Goal: Task Accomplishment & Management: Use online tool/utility

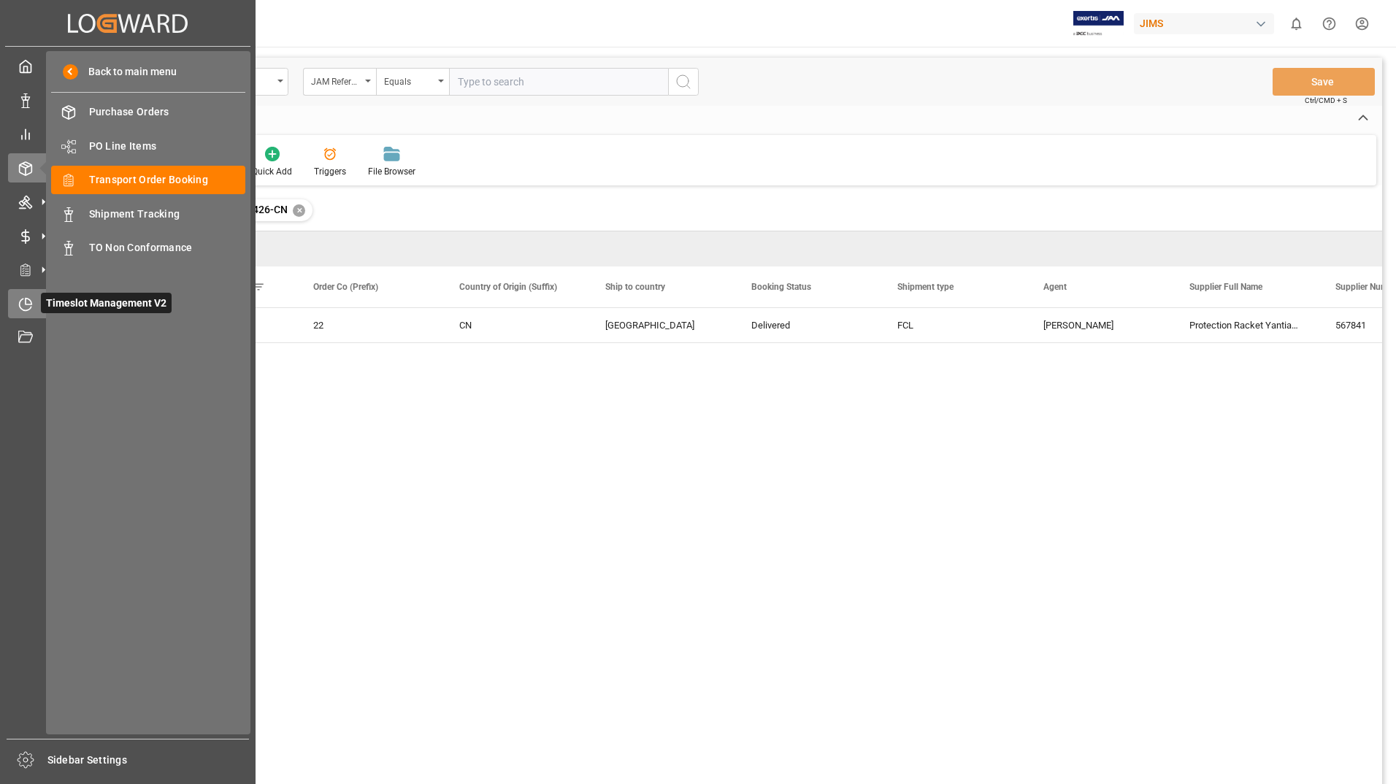
click at [55, 301] on span "Timeslot Management V2" at bounding box center [106, 303] width 131 height 20
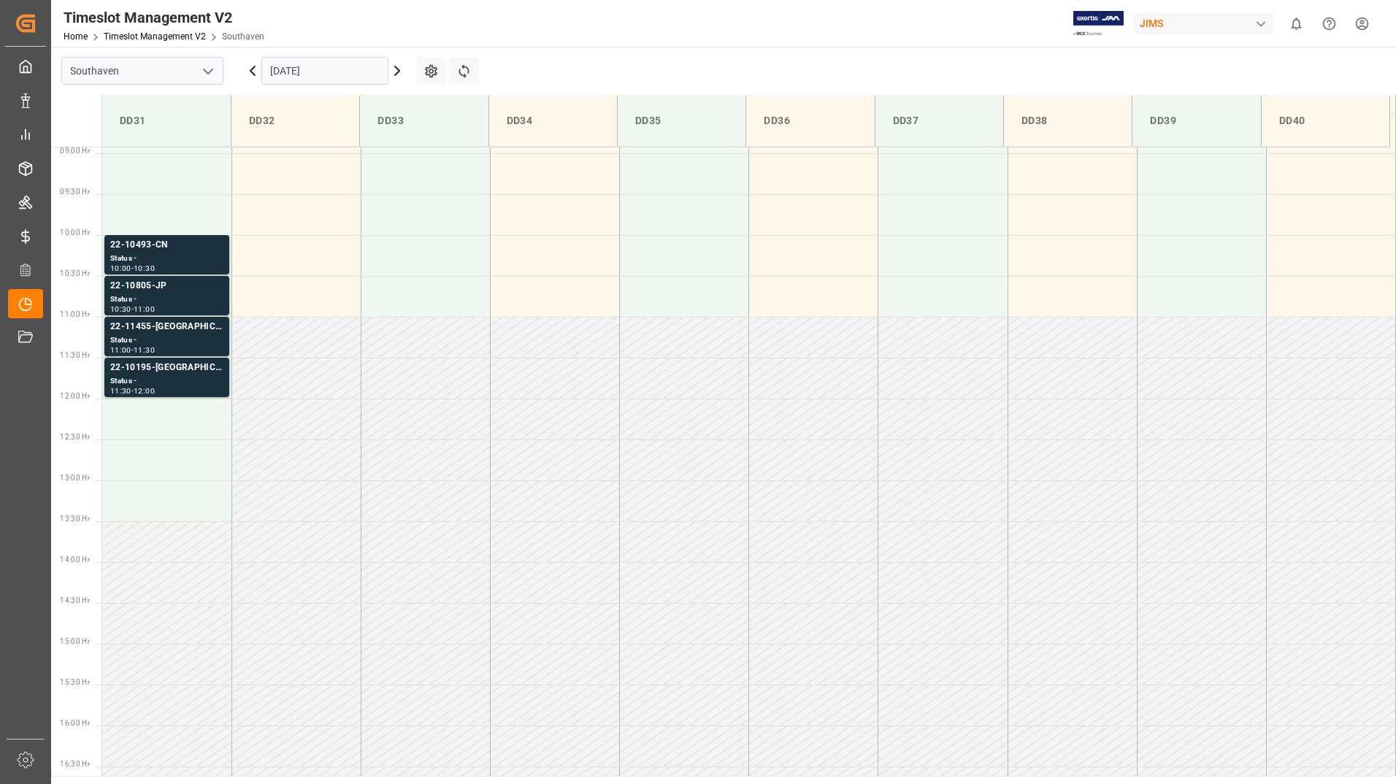
scroll to position [808, 0]
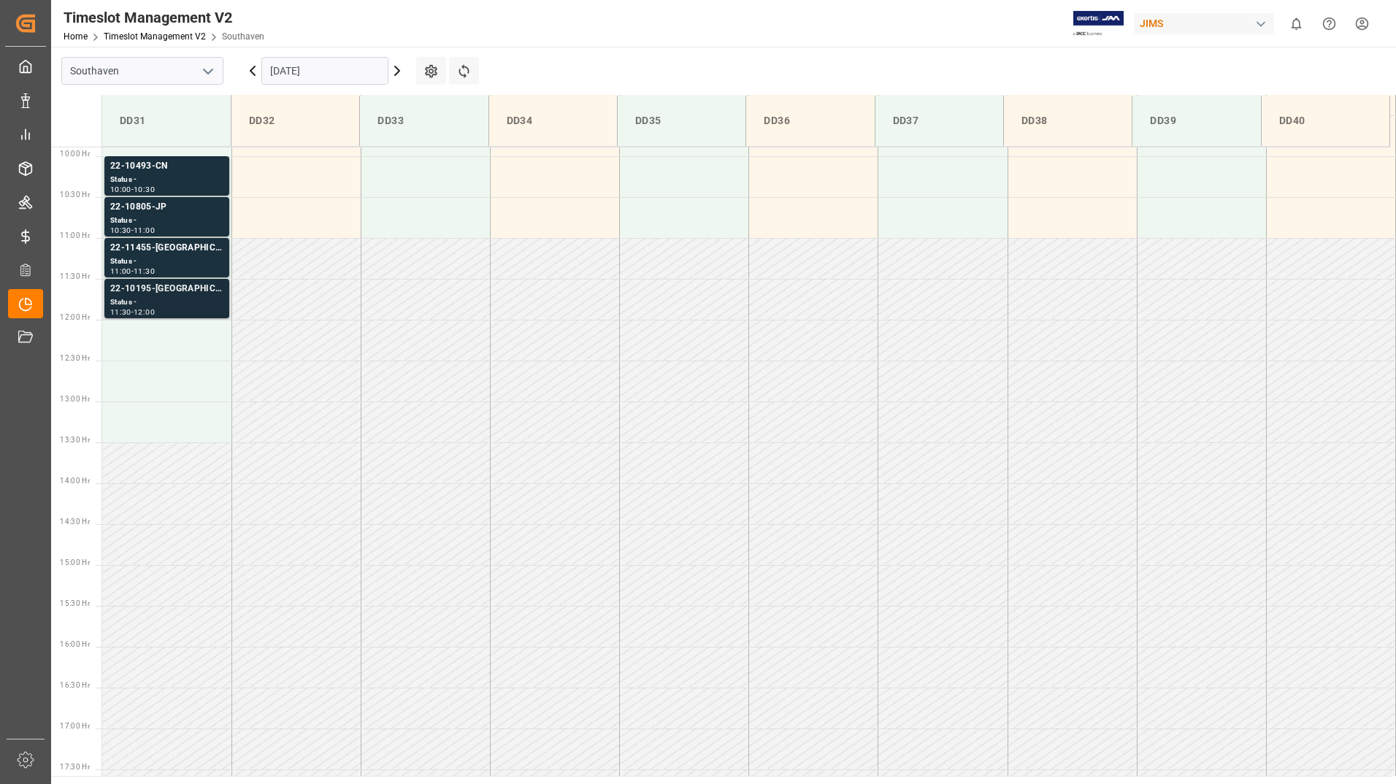
click at [180, 296] on div "22-10195-[GEOGRAPHIC_DATA]" at bounding box center [166, 289] width 113 height 15
click at [166, 256] on div "22-11455-US Status - 11:00 - 11:30" at bounding box center [166, 258] width 113 height 34
click at [172, 218] on div "Status -" at bounding box center [166, 221] width 113 height 12
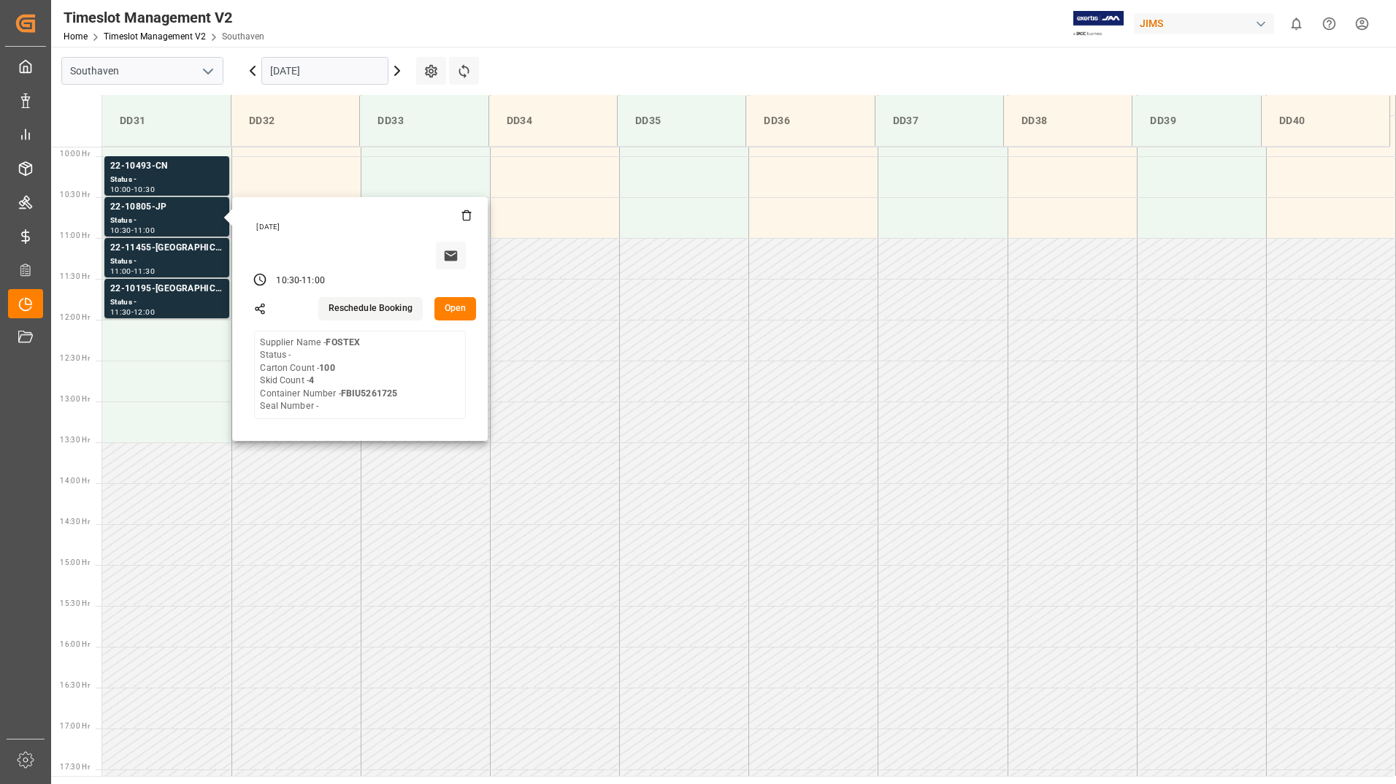
click at [442, 309] on button "Open" at bounding box center [455, 308] width 42 height 23
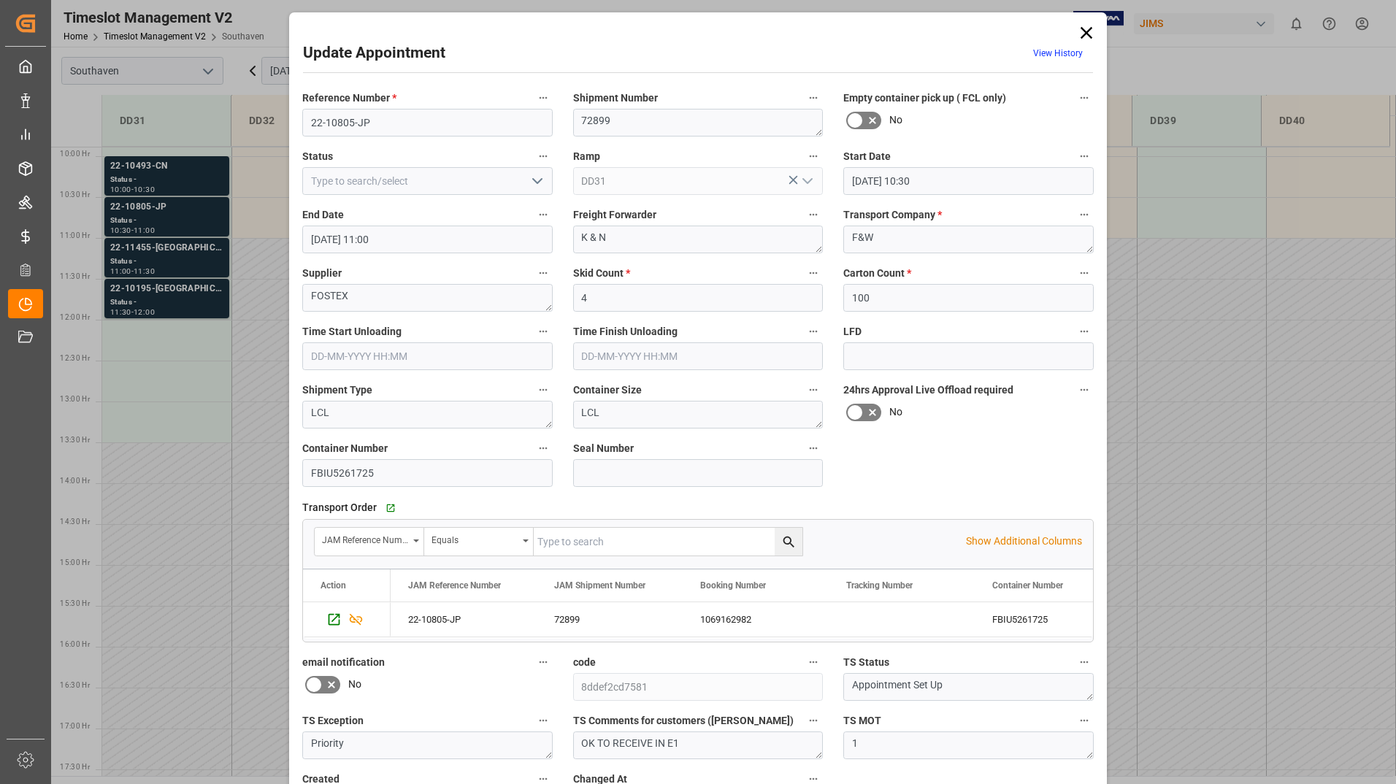
click at [540, 185] on icon "open menu" at bounding box center [538, 181] width 18 height 18
click at [476, 240] on div "Completed" at bounding box center [427, 246] width 249 height 33
type input "Completed"
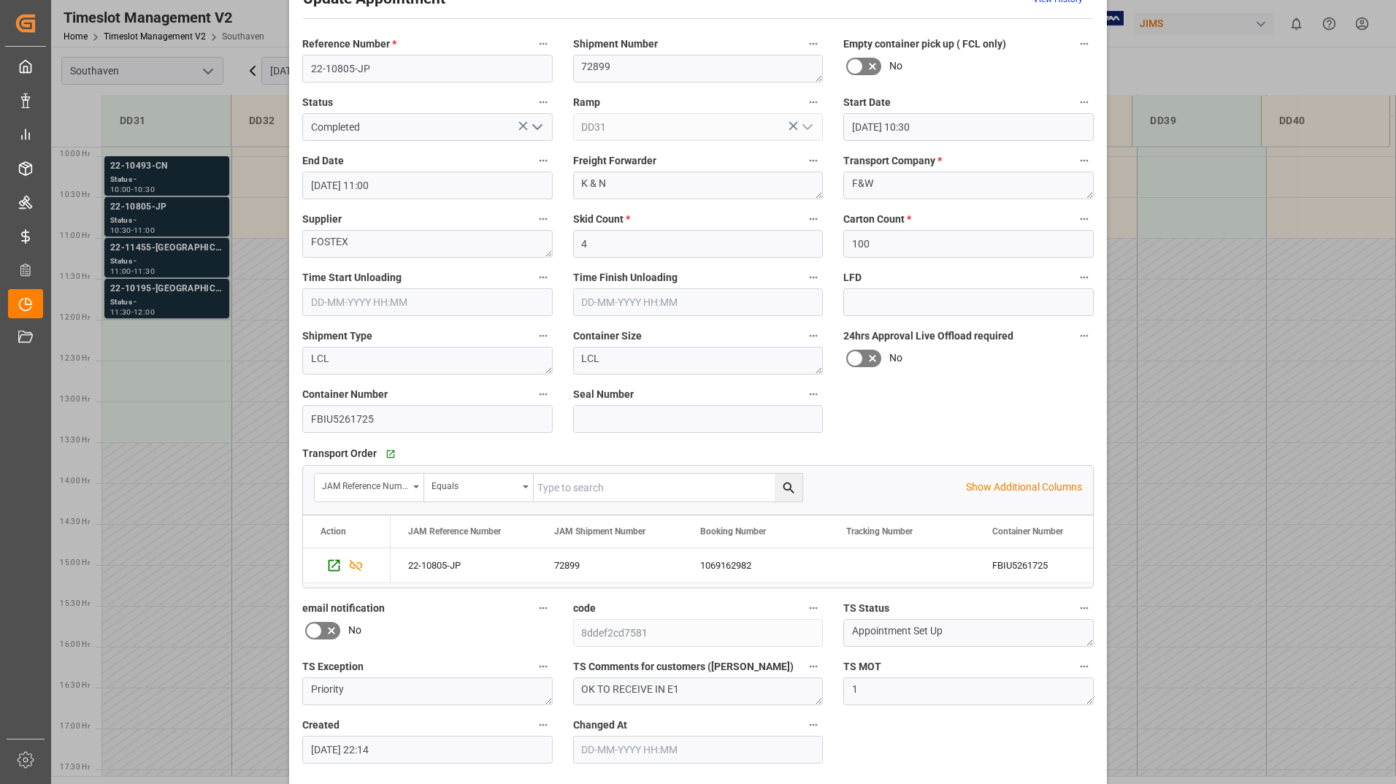
scroll to position [108, 0]
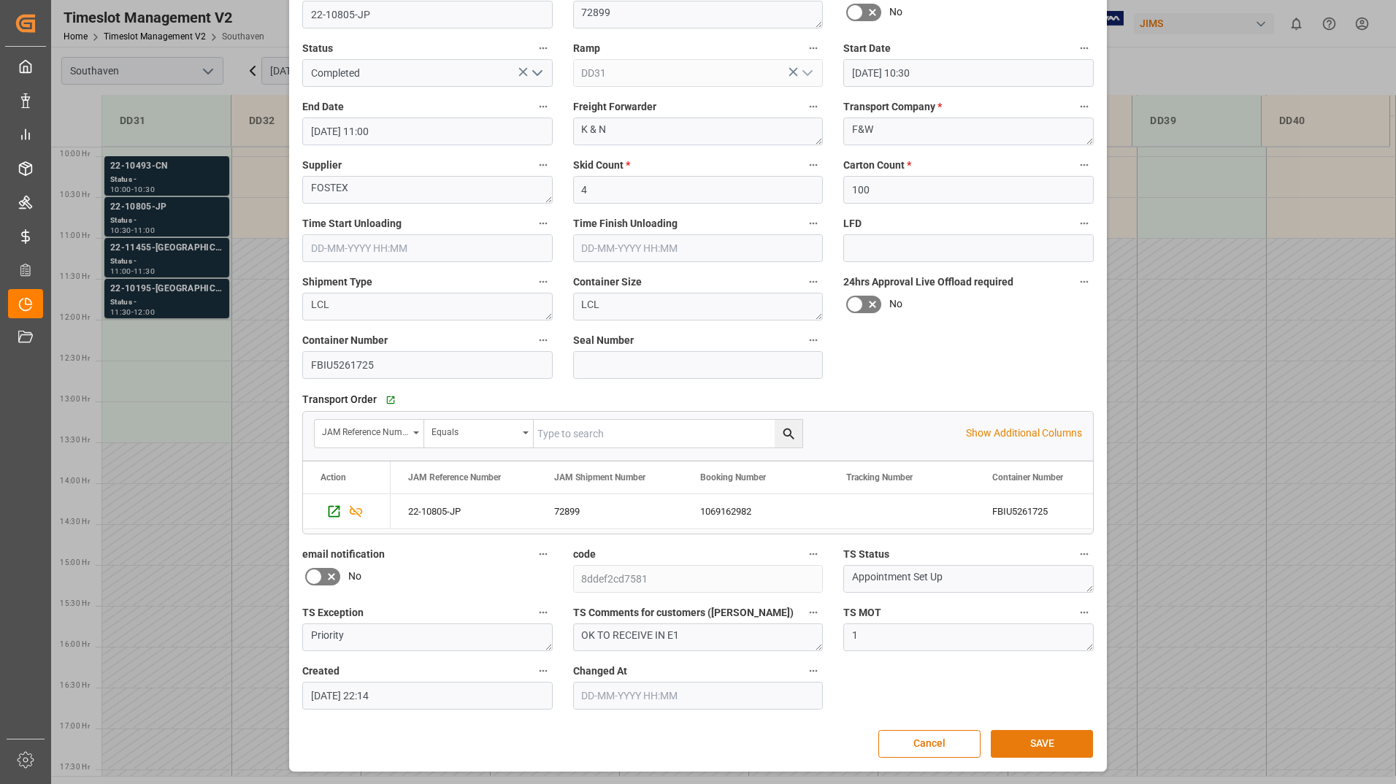
click at [1021, 747] on button "SAVE" at bounding box center [1042, 744] width 102 height 28
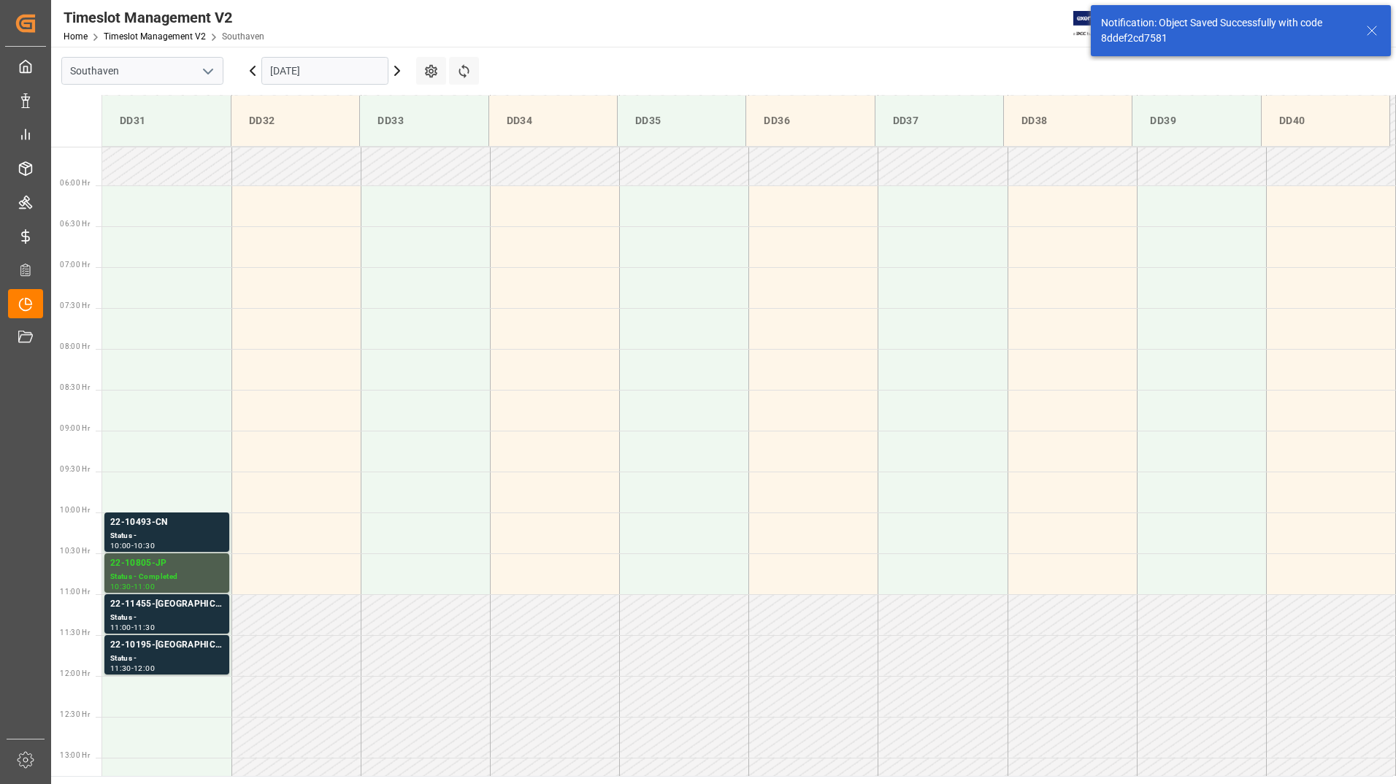
scroll to position [726, 0]
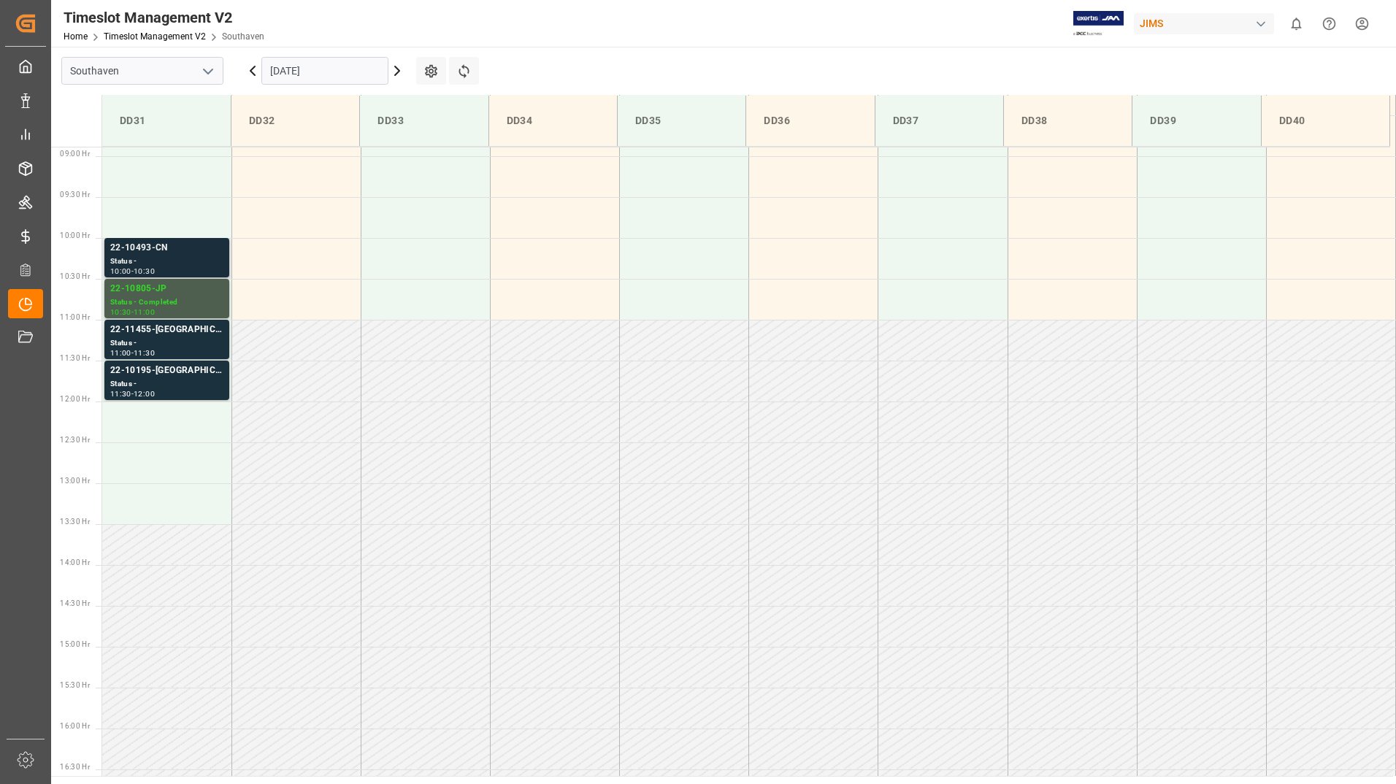
click at [161, 264] on div "Status -" at bounding box center [166, 262] width 113 height 12
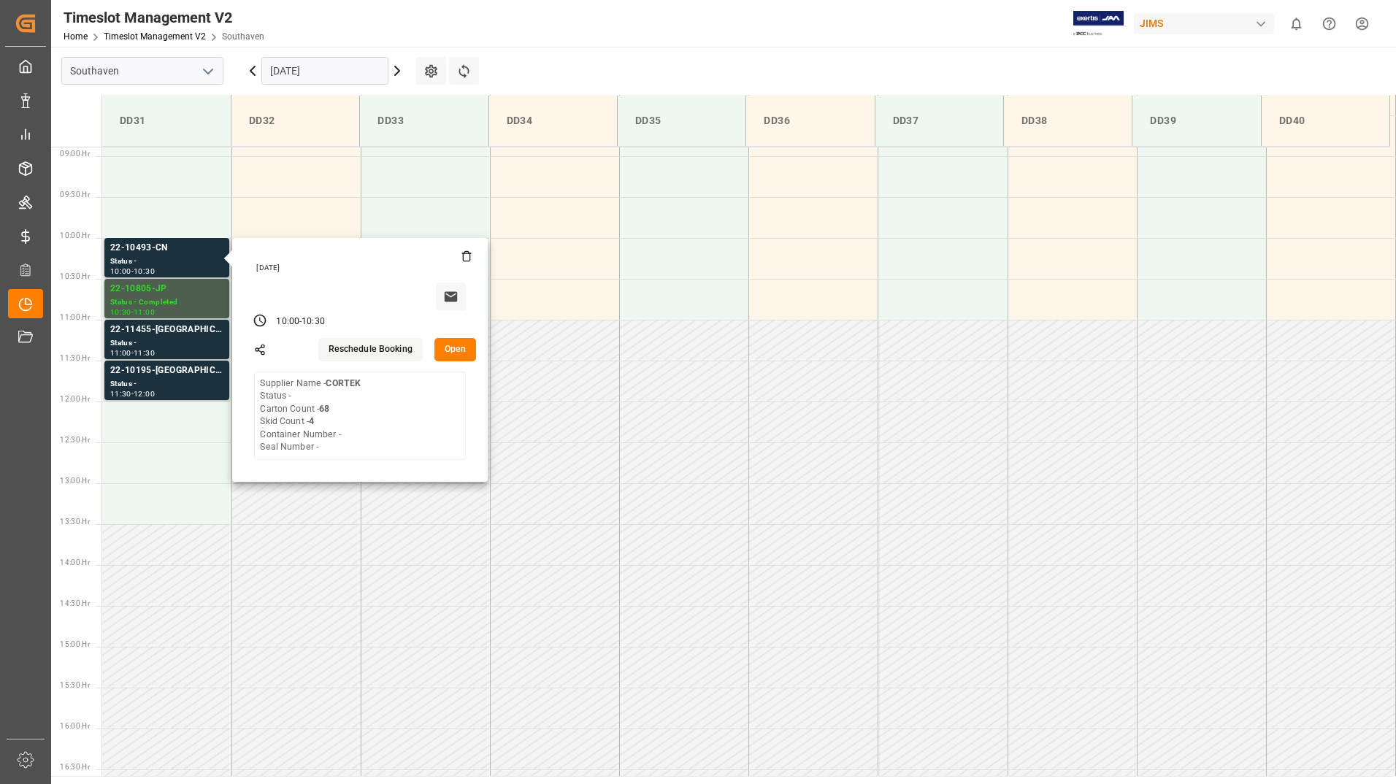
click at [451, 342] on button "Open" at bounding box center [455, 349] width 42 height 23
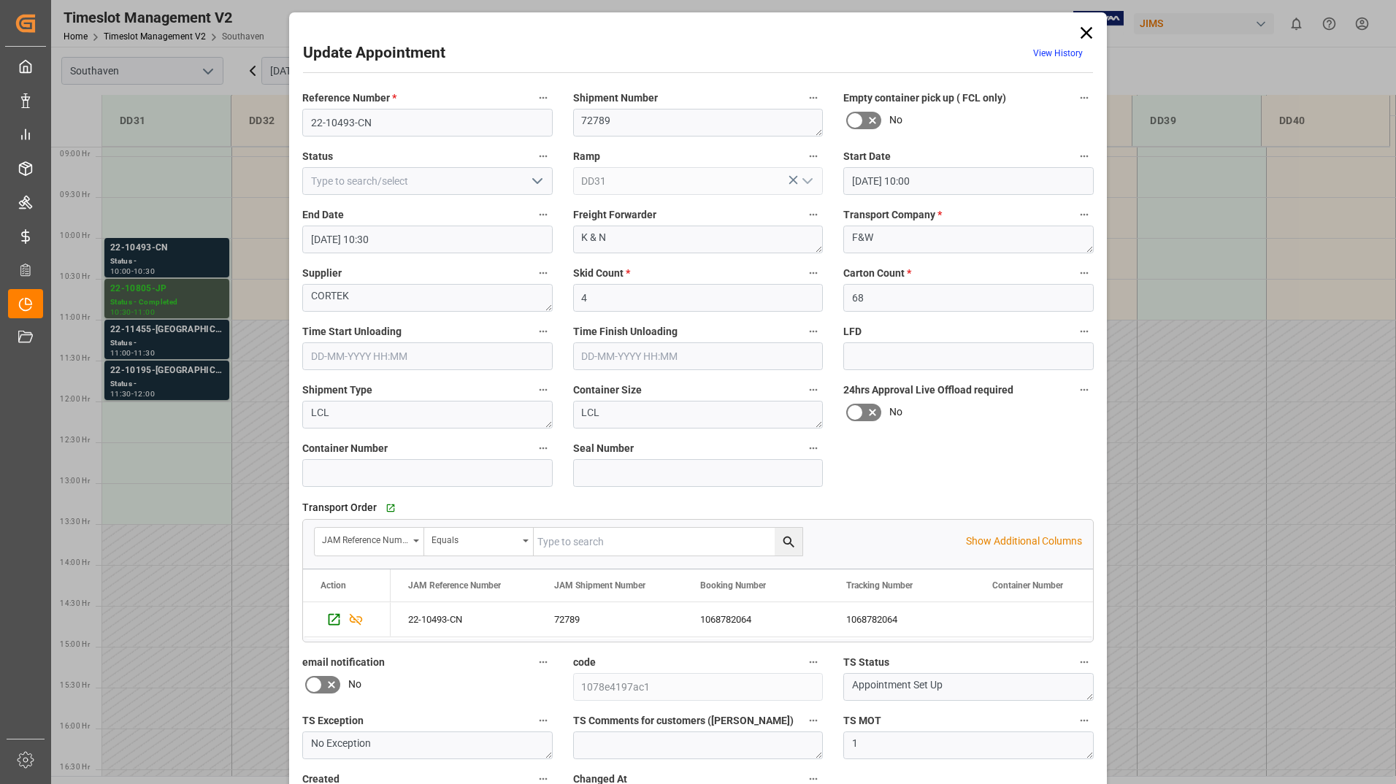
click at [537, 177] on icon "open menu" at bounding box center [538, 181] width 18 height 18
click at [486, 245] on div "Completed" at bounding box center [427, 246] width 249 height 33
type input "Completed"
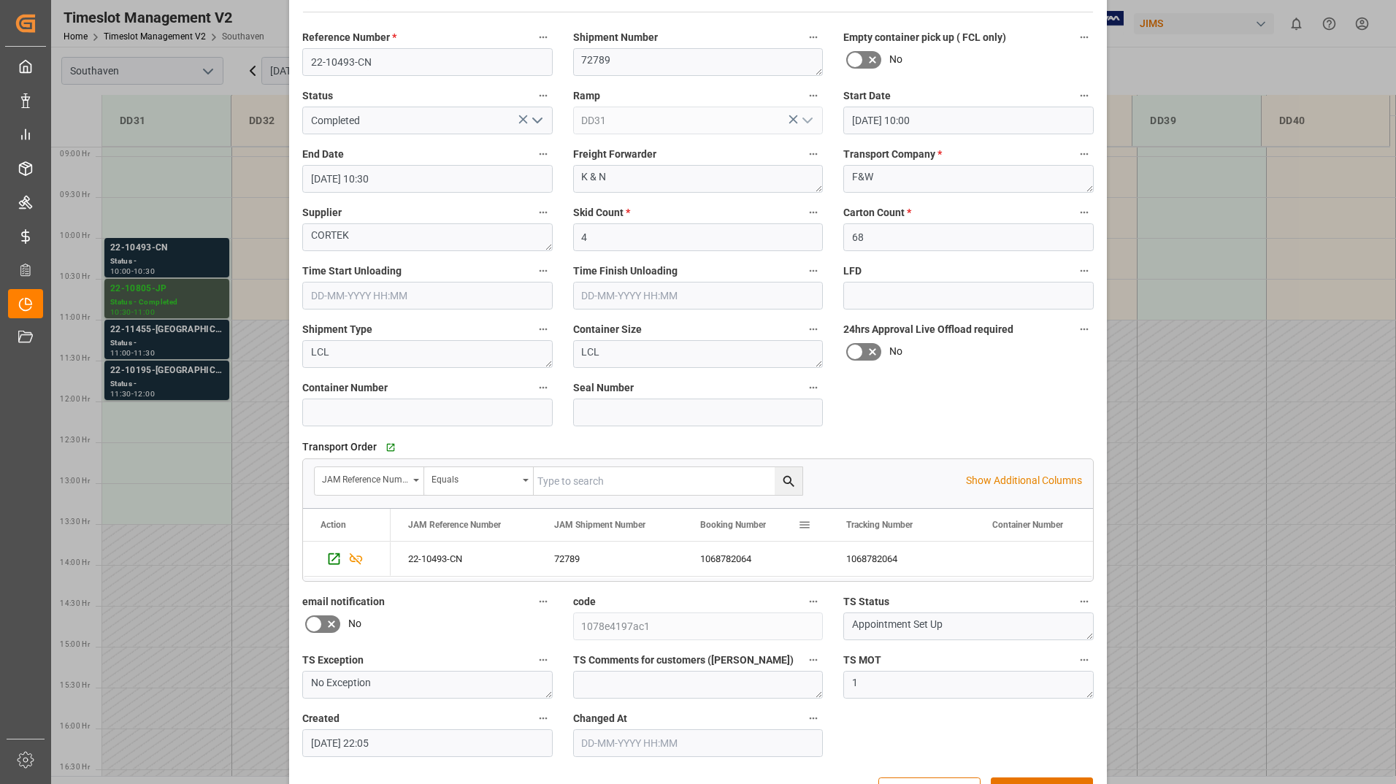
scroll to position [108, 0]
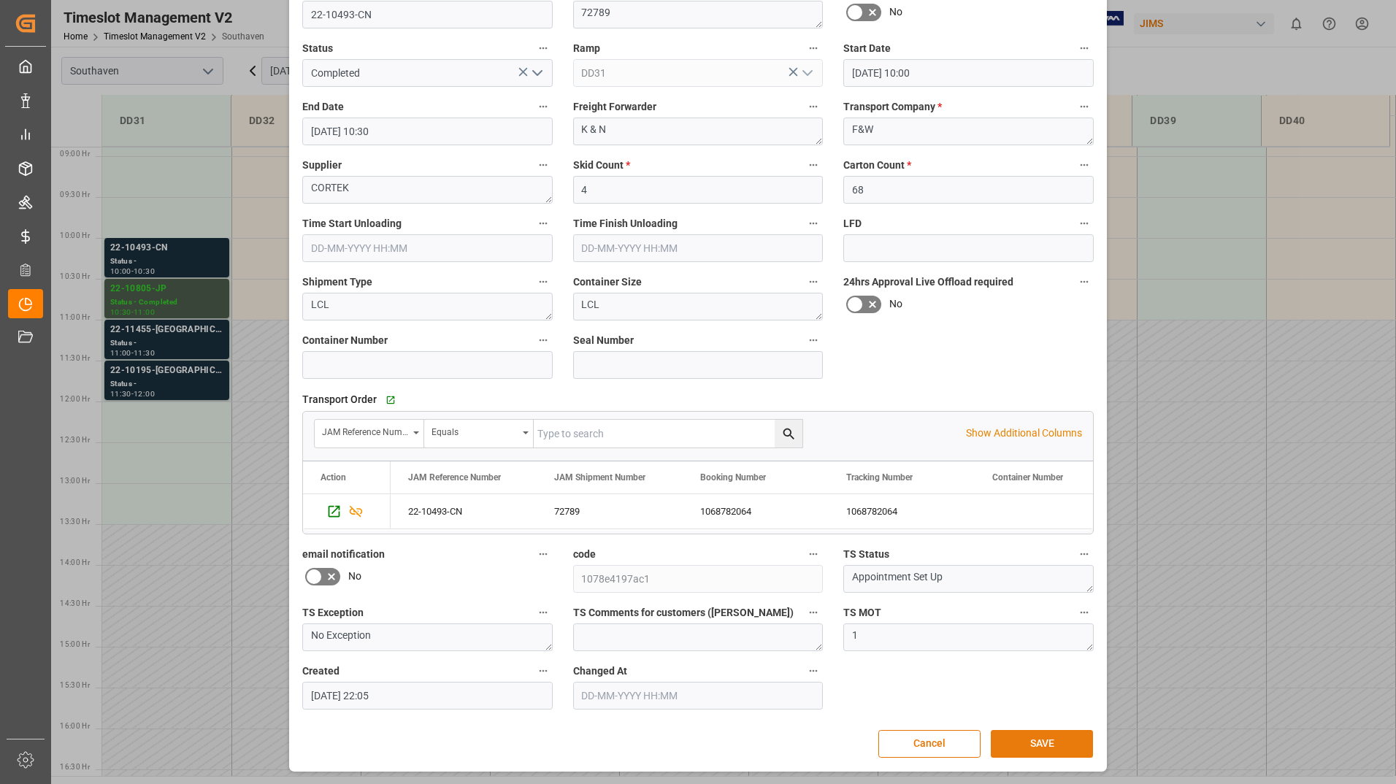
click at [1014, 741] on button "SAVE" at bounding box center [1042, 744] width 102 height 28
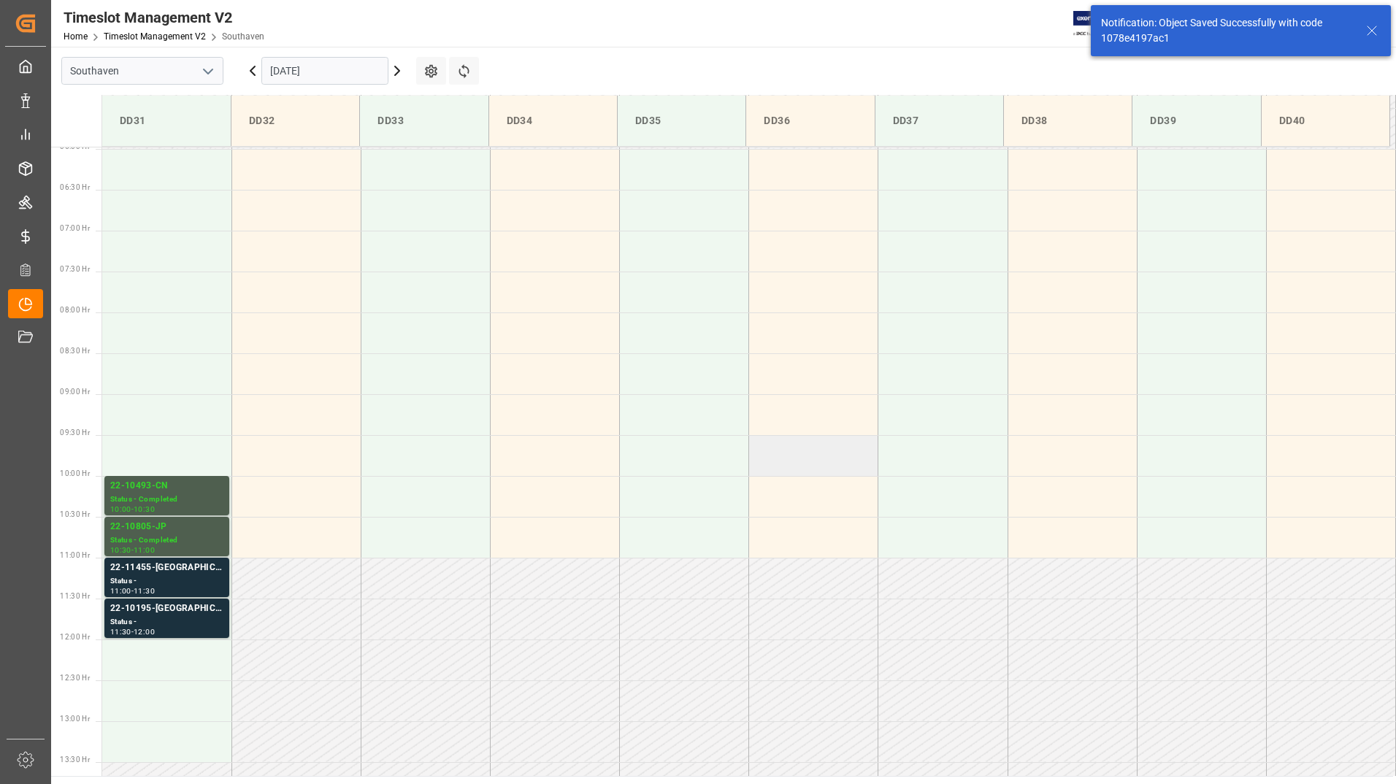
scroll to position [726, 0]
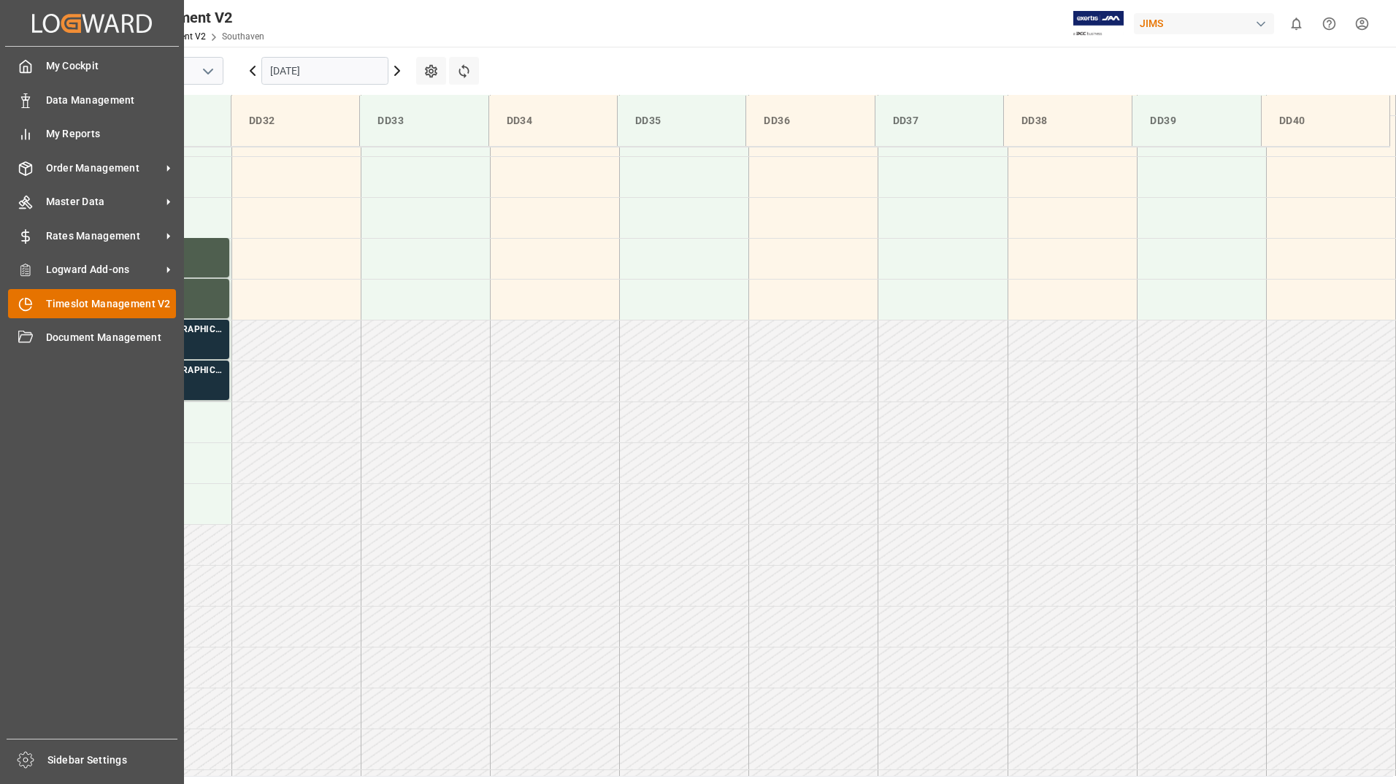
click at [85, 299] on span "Timeslot Management V2" at bounding box center [111, 303] width 131 height 15
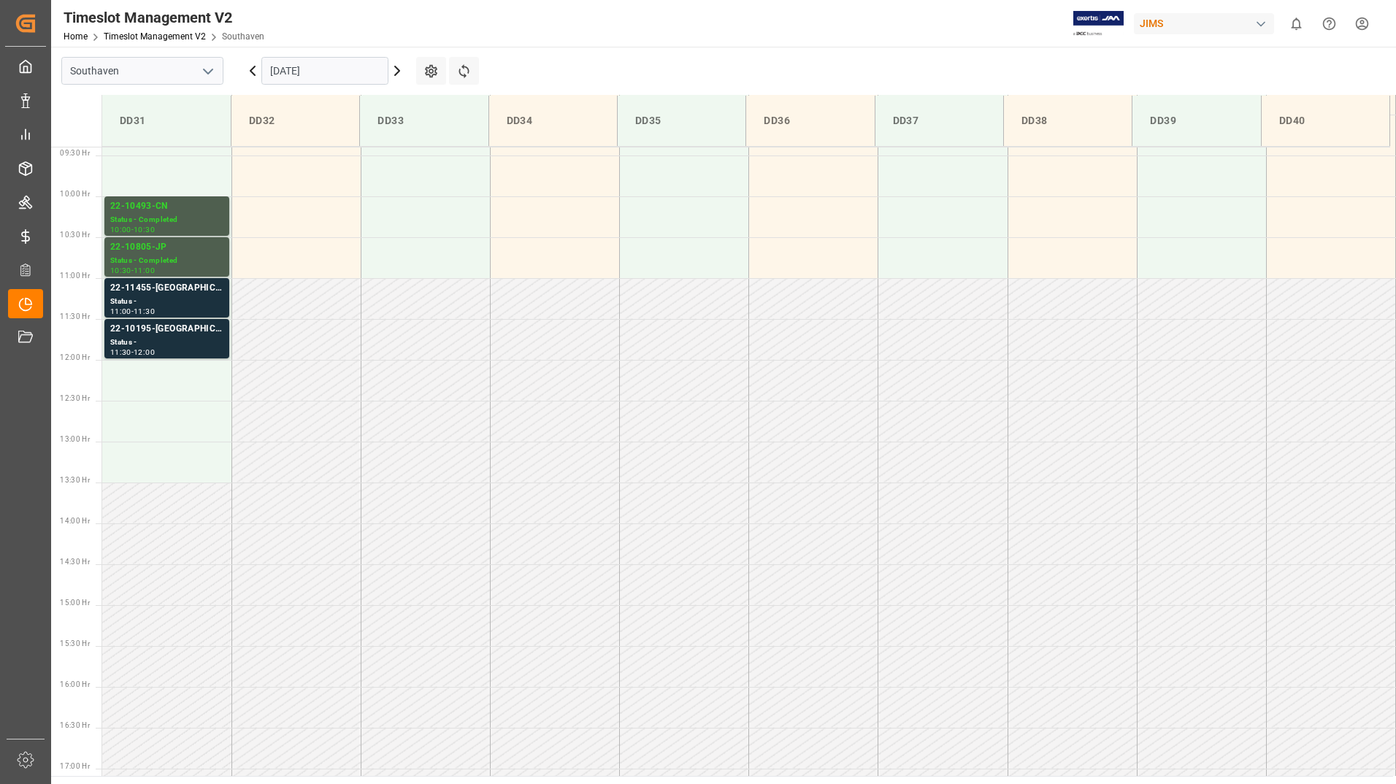
scroll to position [808, 0]
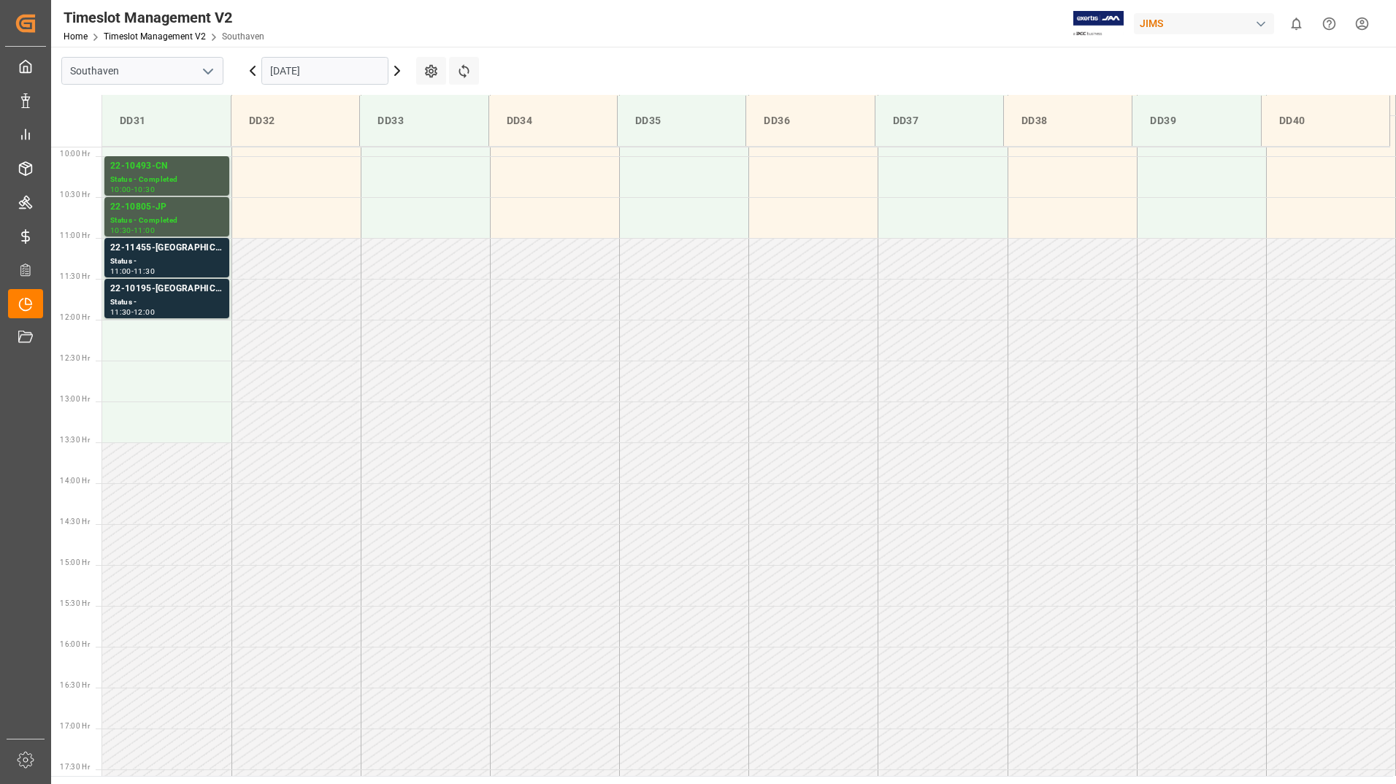
click at [329, 74] on input "[DATE]" at bounding box center [324, 71] width 127 height 28
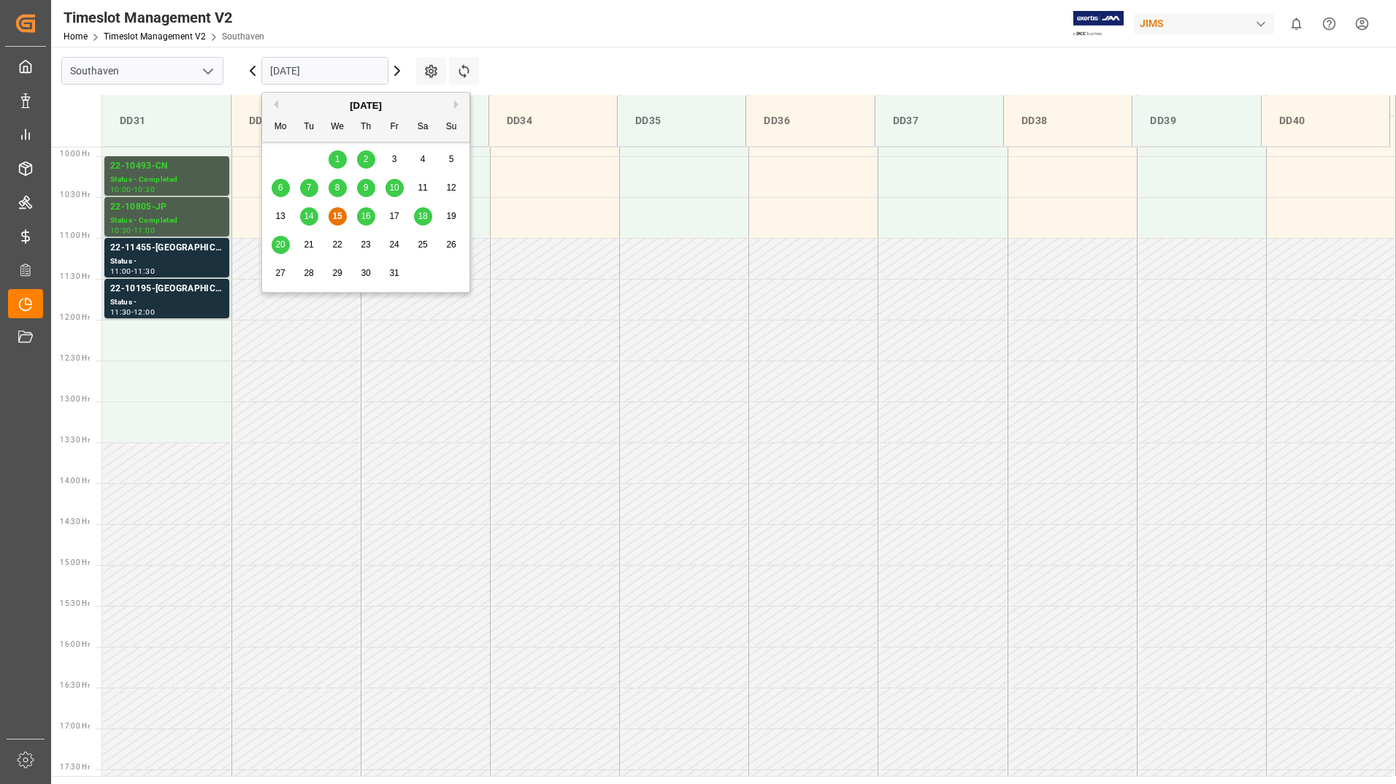
click at [362, 218] on span "16" at bounding box center [365, 216] width 9 height 10
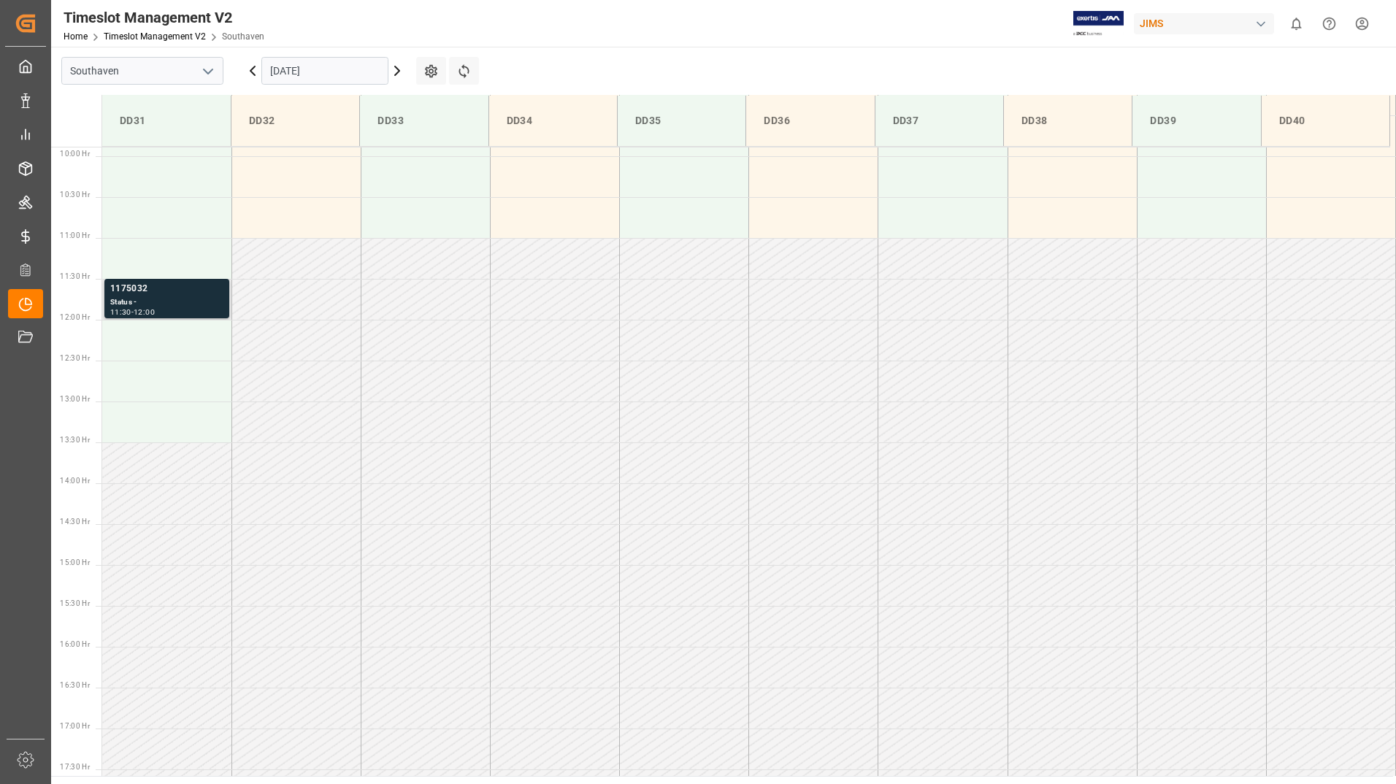
click at [158, 302] on div "Status -" at bounding box center [166, 302] width 113 height 12
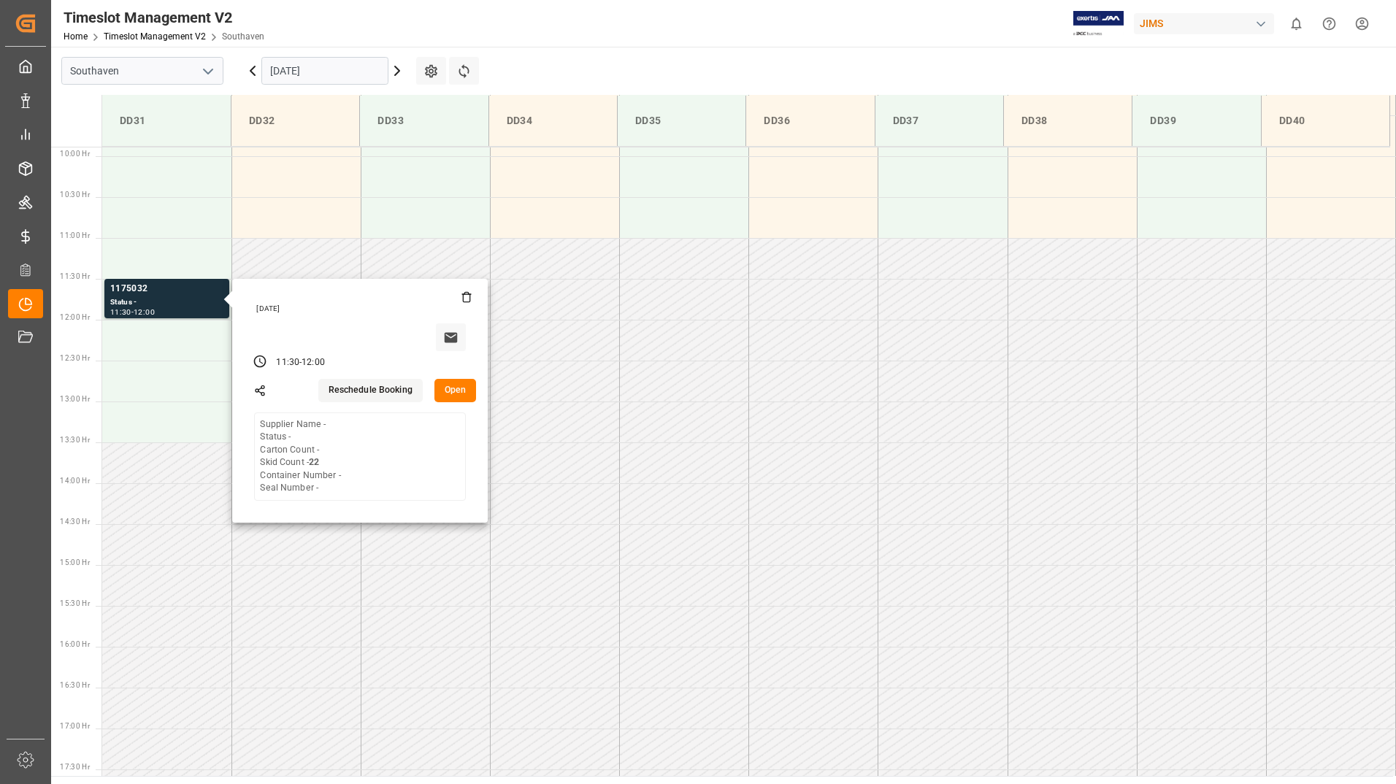
click at [339, 74] on input "[DATE]" at bounding box center [324, 71] width 127 height 28
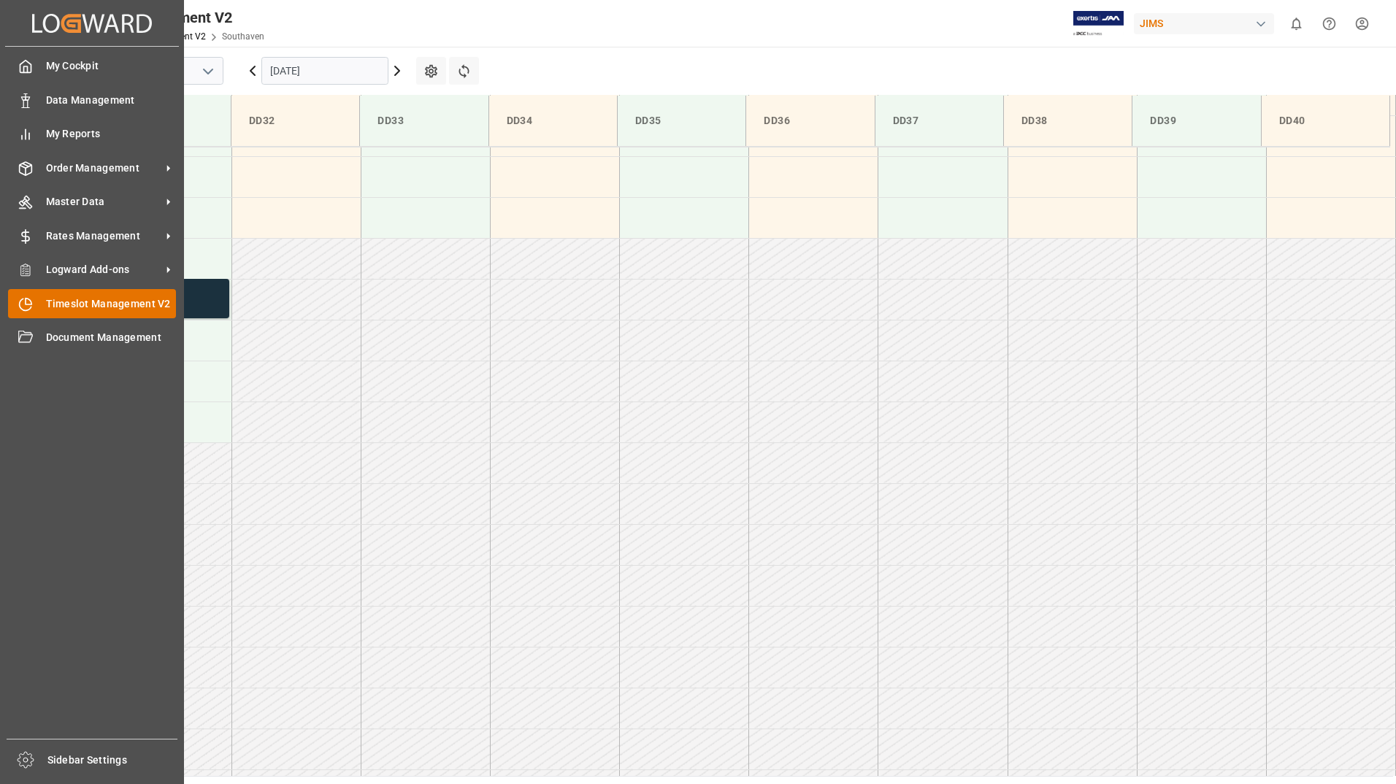
click at [97, 301] on span "Timeslot Management V2" at bounding box center [111, 303] width 131 height 15
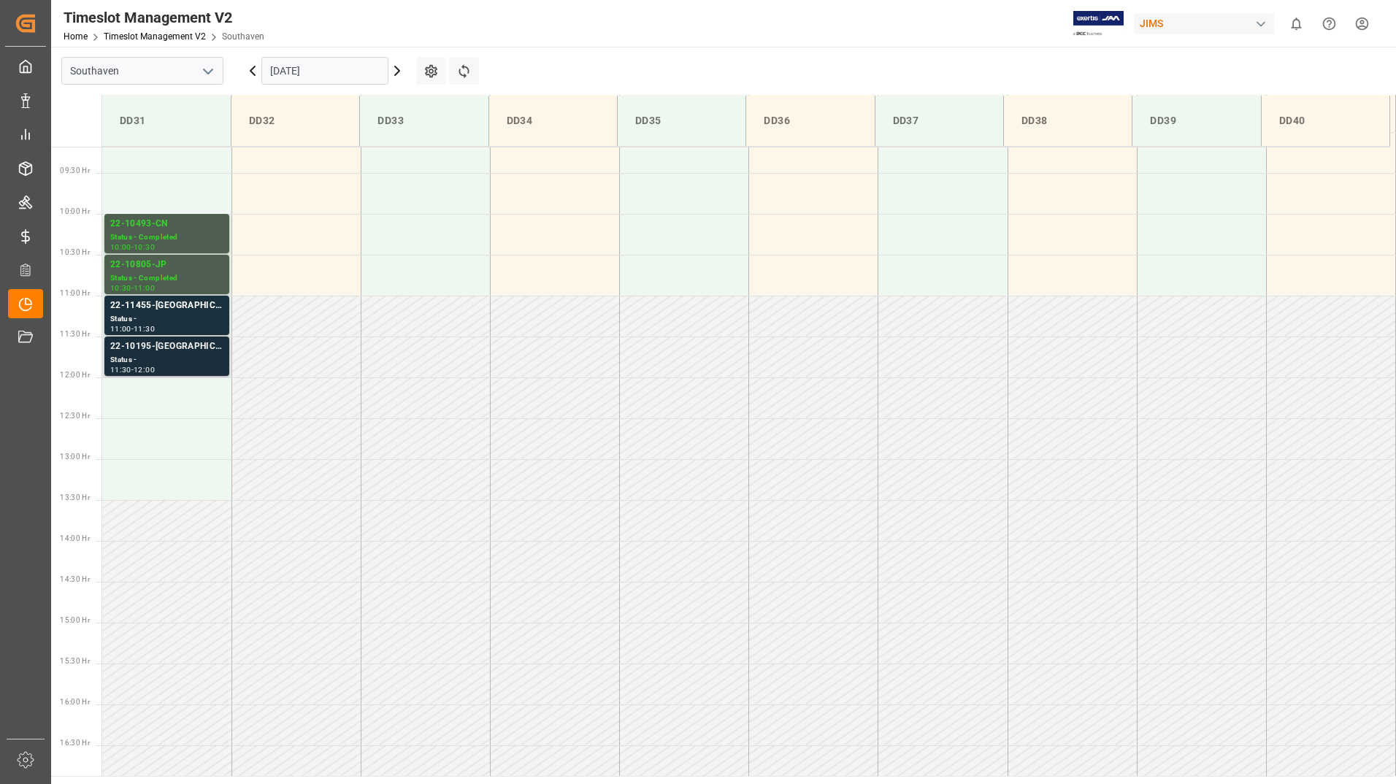
scroll to position [808, 0]
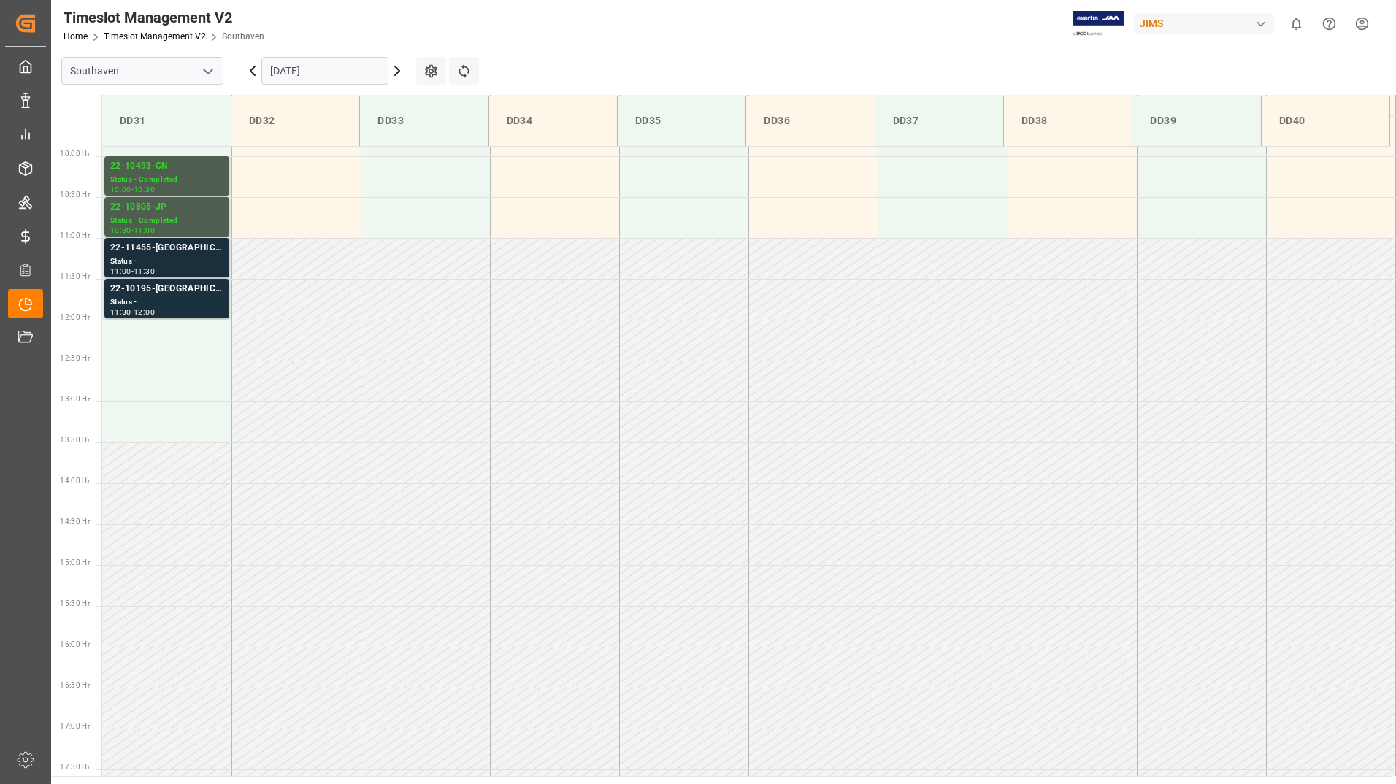
click at [173, 265] on div "Status -" at bounding box center [166, 262] width 113 height 12
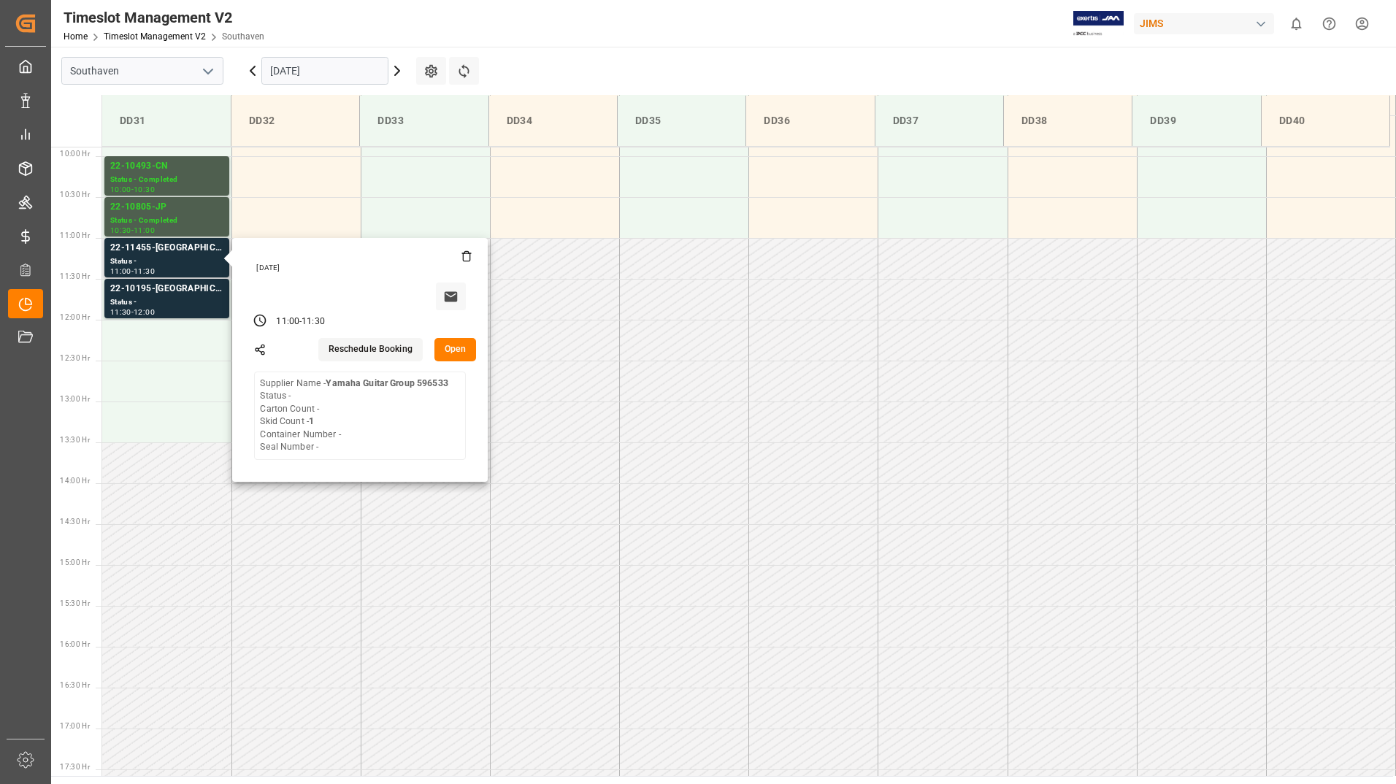
click at [448, 345] on button "Open" at bounding box center [455, 349] width 42 height 23
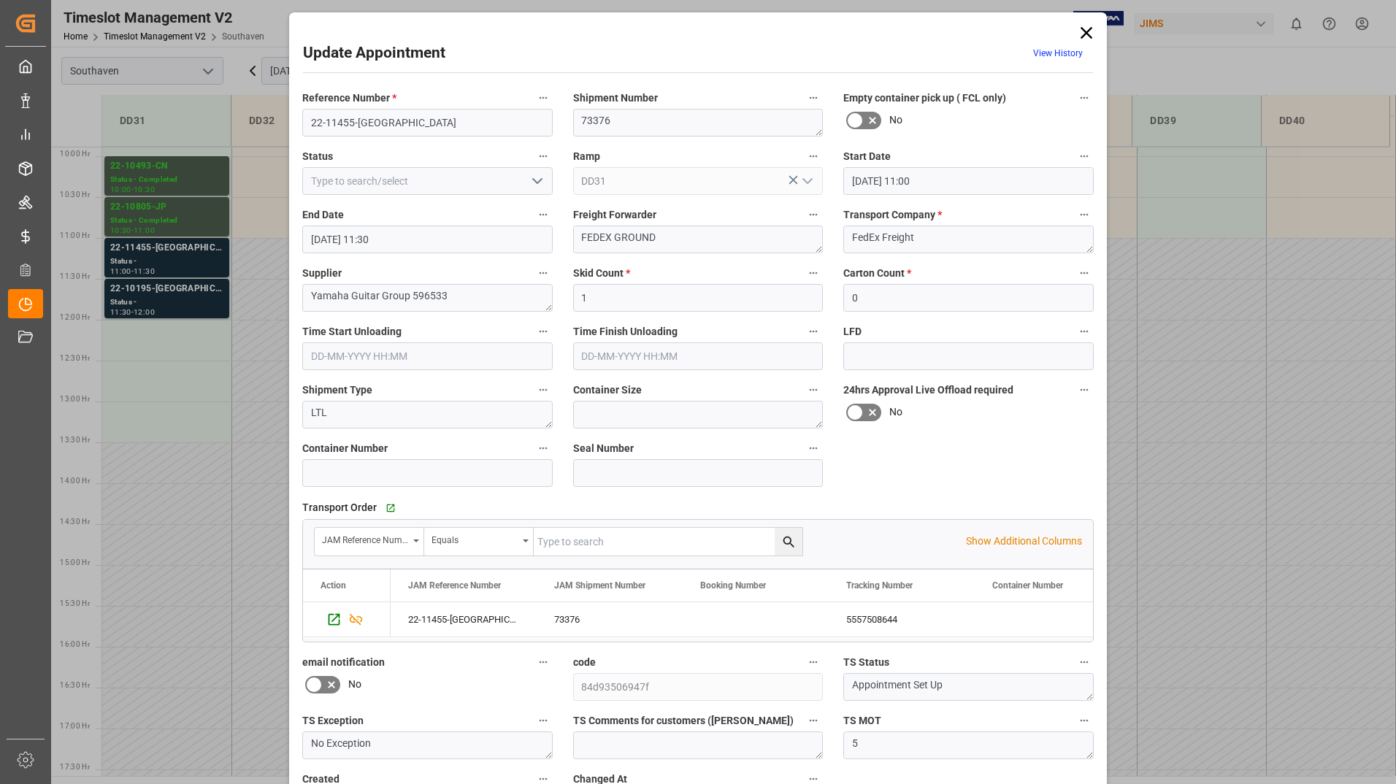
click at [532, 183] on icon "open menu" at bounding box center [538, 181] width 18 height 18
click at [480, 248] on div "Completed" at bounding box center [427, 246] width 249 height 33
type input "Completed"
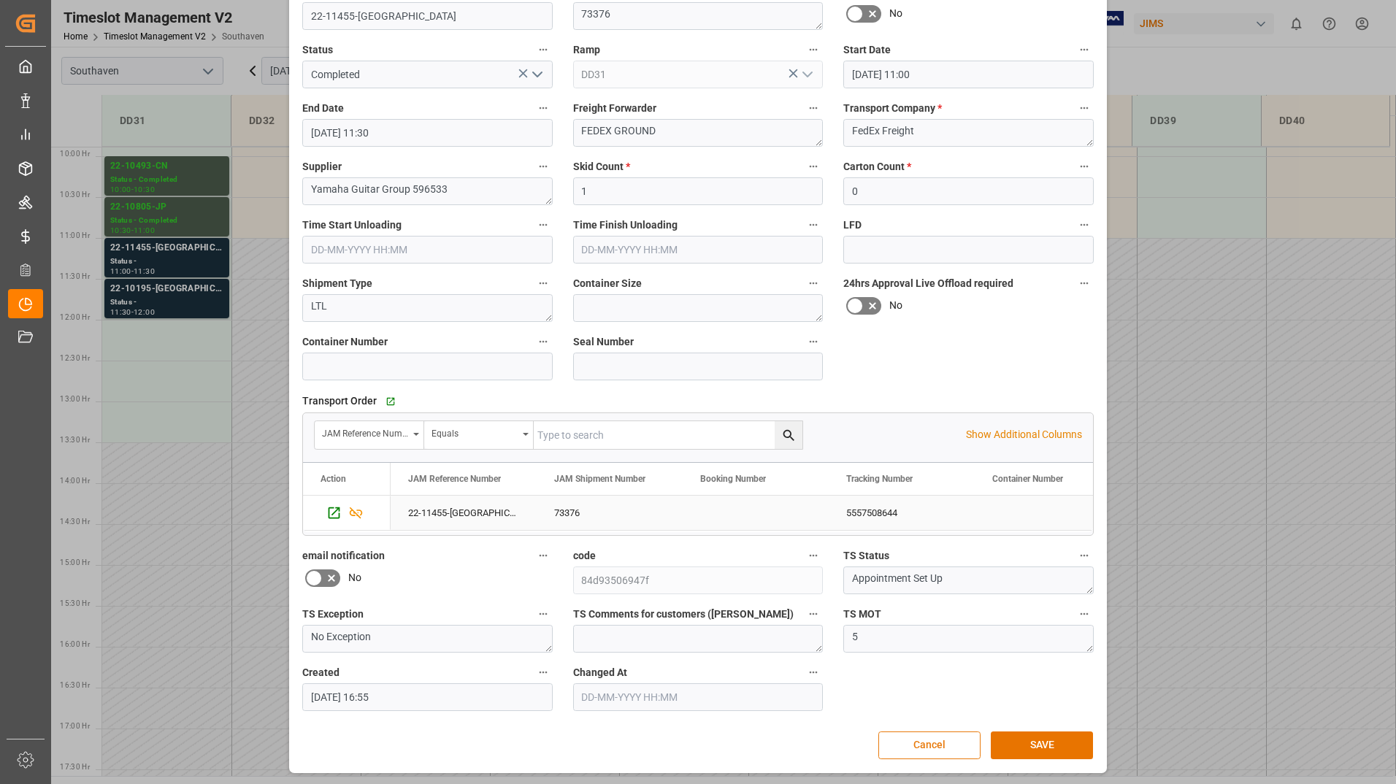
scroll to position [108, 0]
click at [1009, 738] on button "SAVE" at bounding box center [1042, 744] width 102 height 28
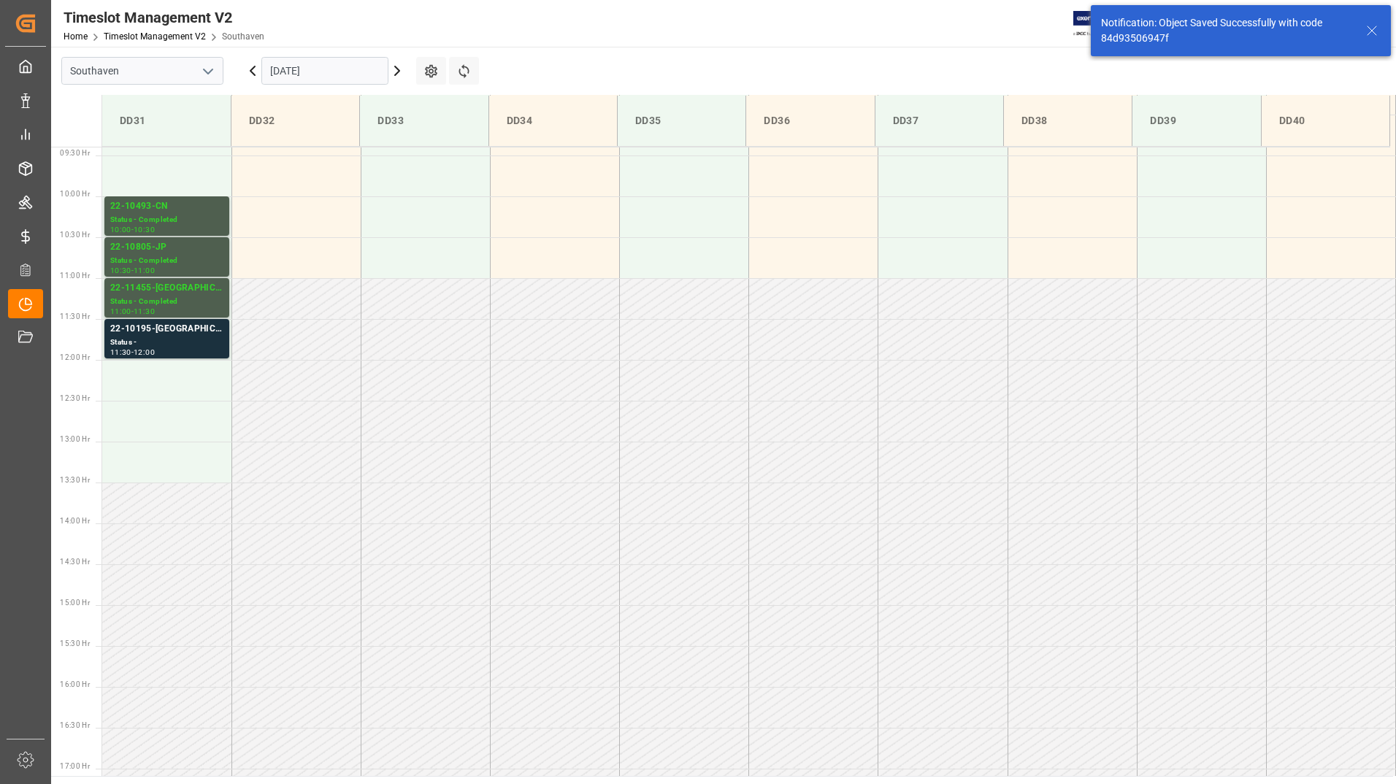
scroll to position [808, 0]
